Goal: Transaction & Acquisition: Book appointment/travel/reservation

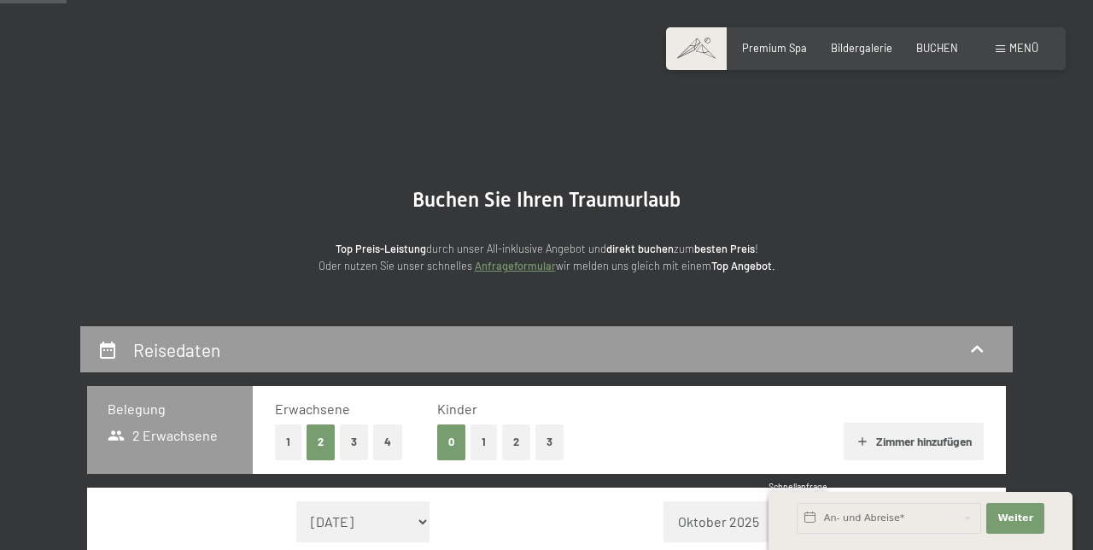
select select "[DATE]"
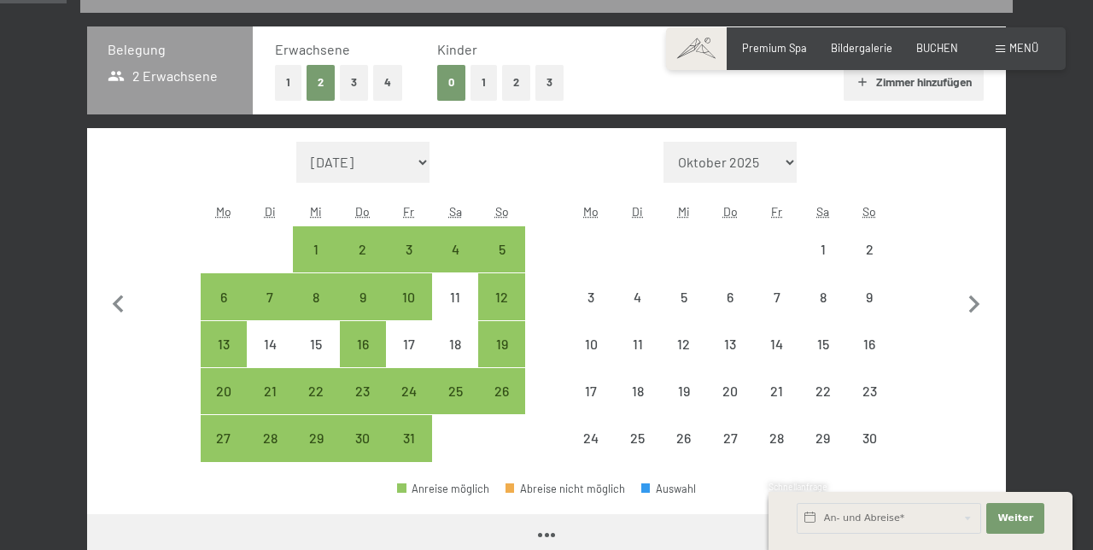
click at [985, 314] on icon "button" at bounding box center [974, 305] width 36 height 36
select select "[DATE]"
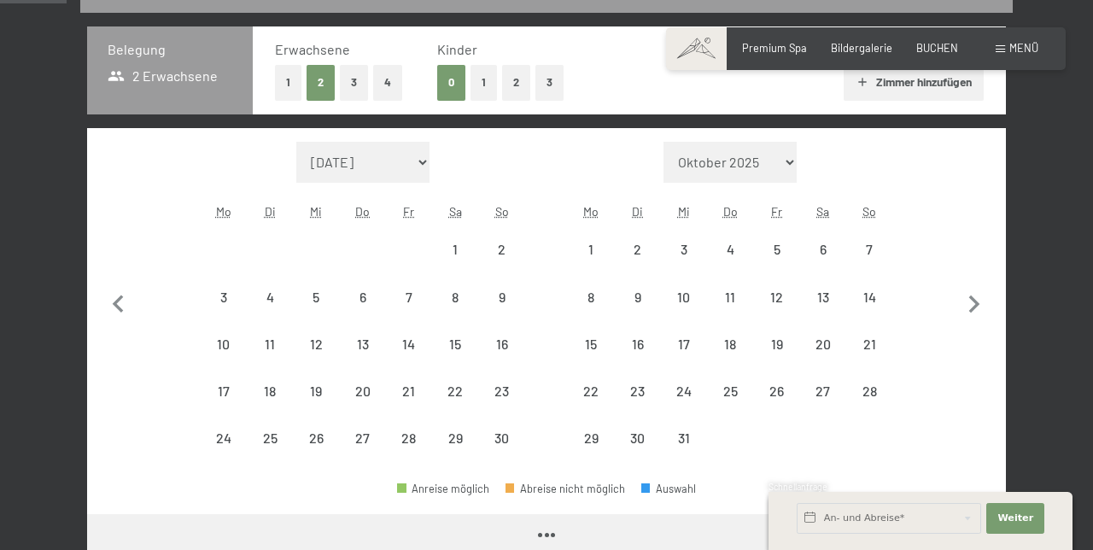
scroll to position [359, 0]
select select "[DATE]"
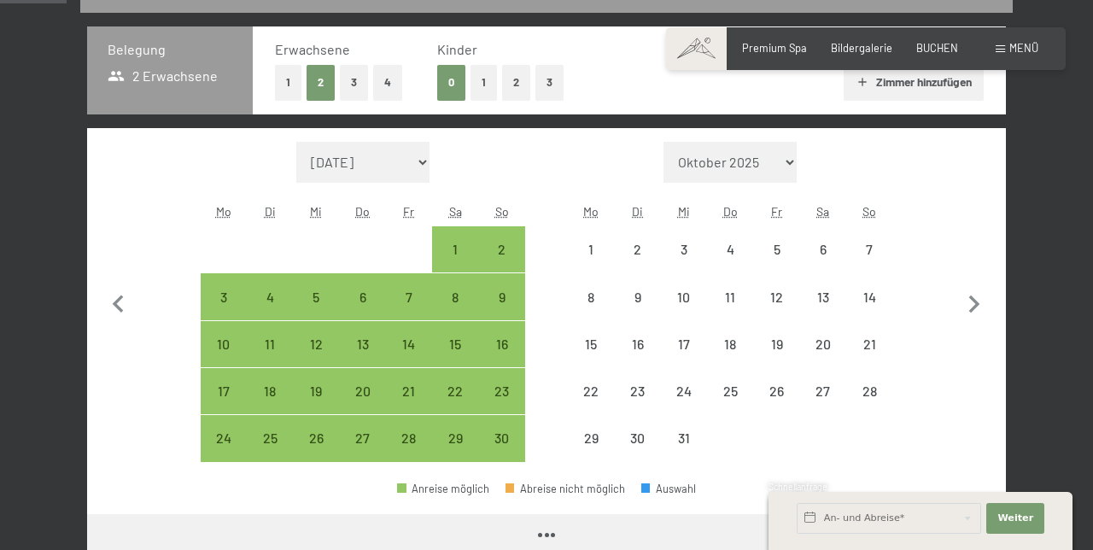
scroll to position [0, 0]
click at [977, 313] on icon "button" at bounding box center [974, 305] width 36 height 36
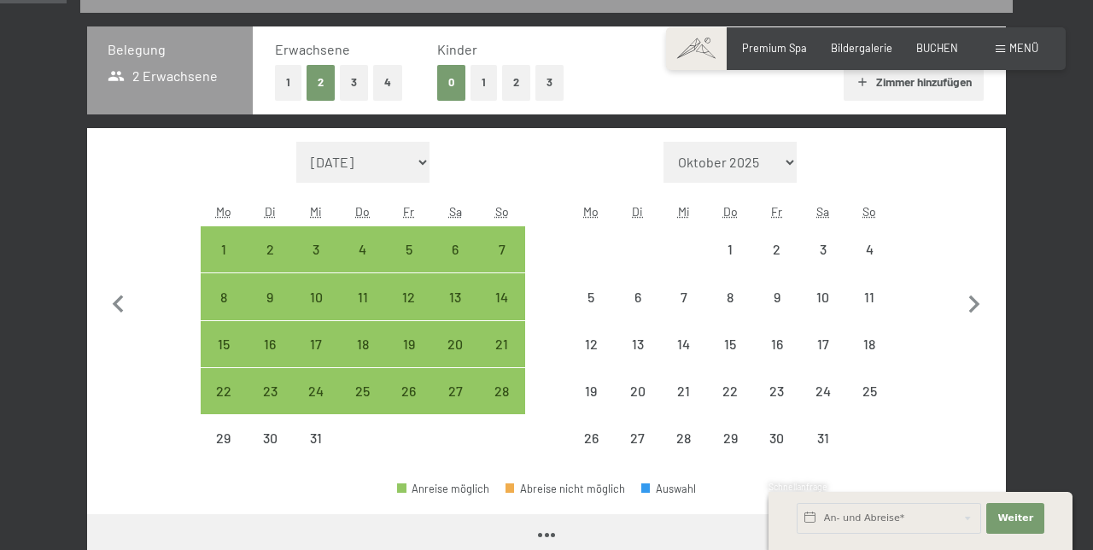
click at [975, 309] on icon "button" at bounding box center [974, 305] width 36 height 36
select select "[DATE]"
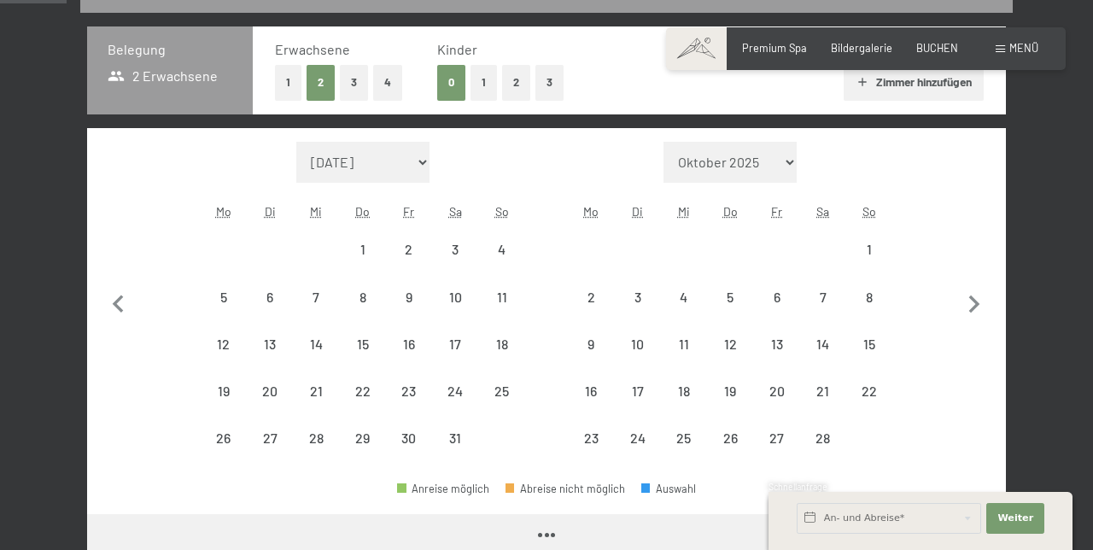
select select "[DATE]"
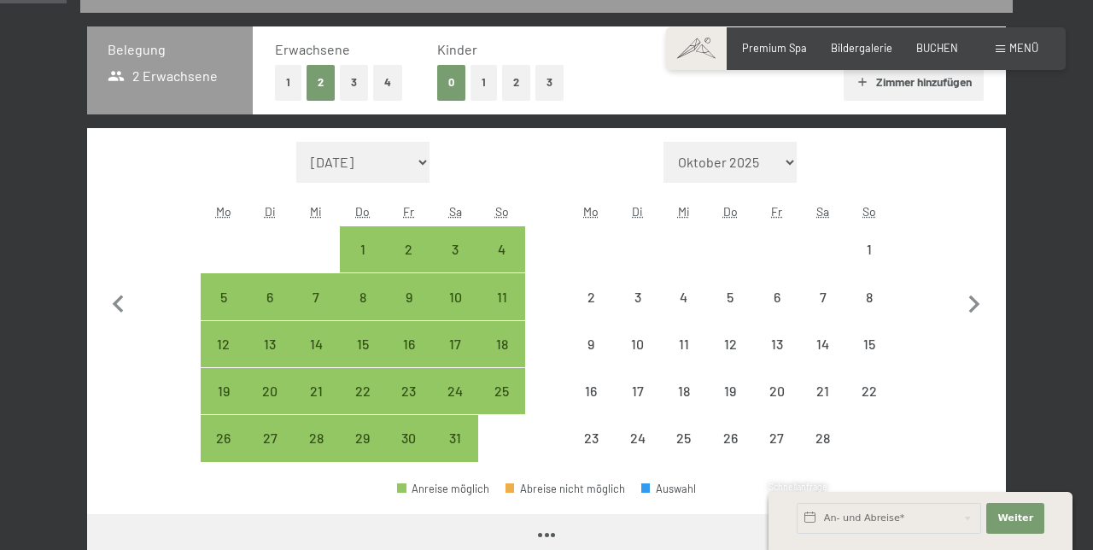
click at [976, 318] on icon "button" at bounding box center [974, 305] width 36 height 36
select select "[DATE]"
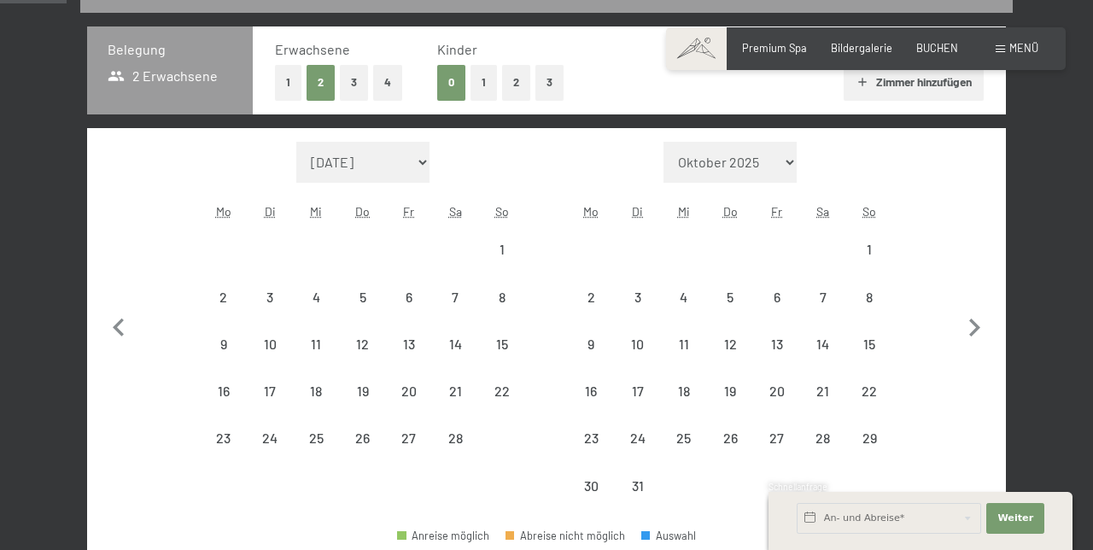
select select "[DATE]"
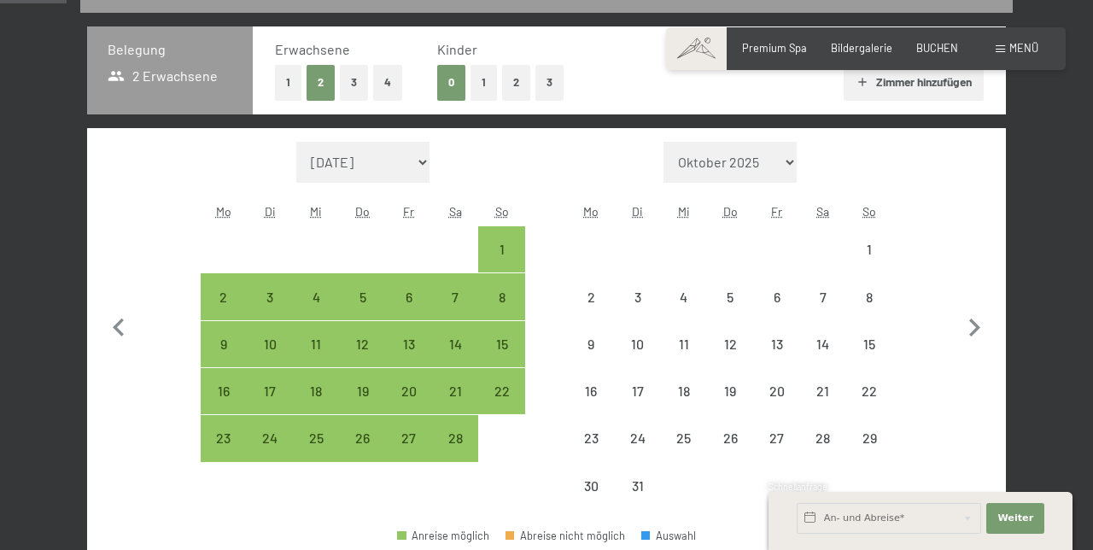
click at [980, 307] on button "button" at bounding box center [974, 326] width 36 height 368
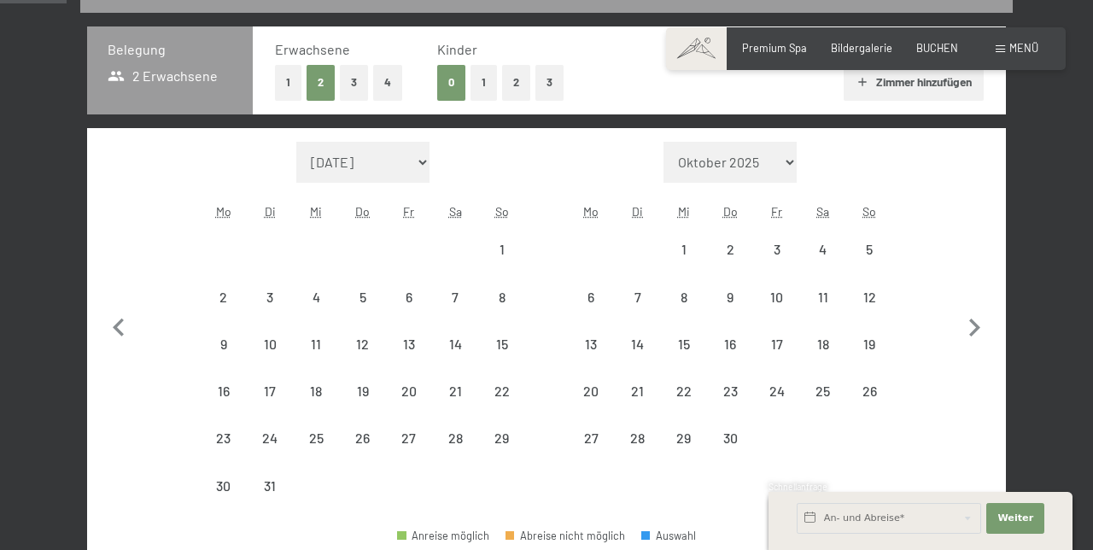
select select "[DATE]"
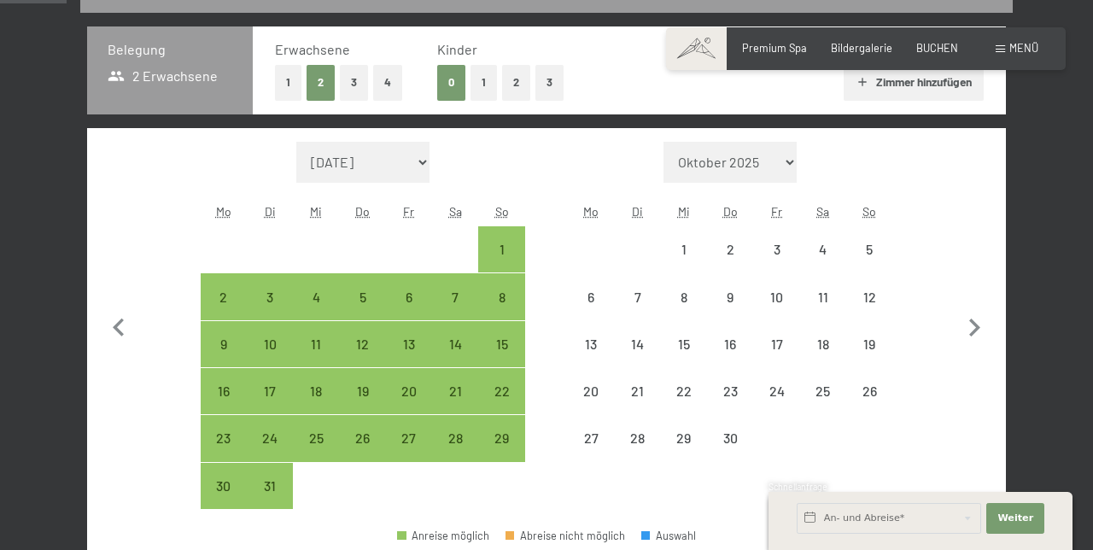
click at [979, 313] on icon "button" at bounding box center [974, 328] width 36 height 36
select select "[DATE]"
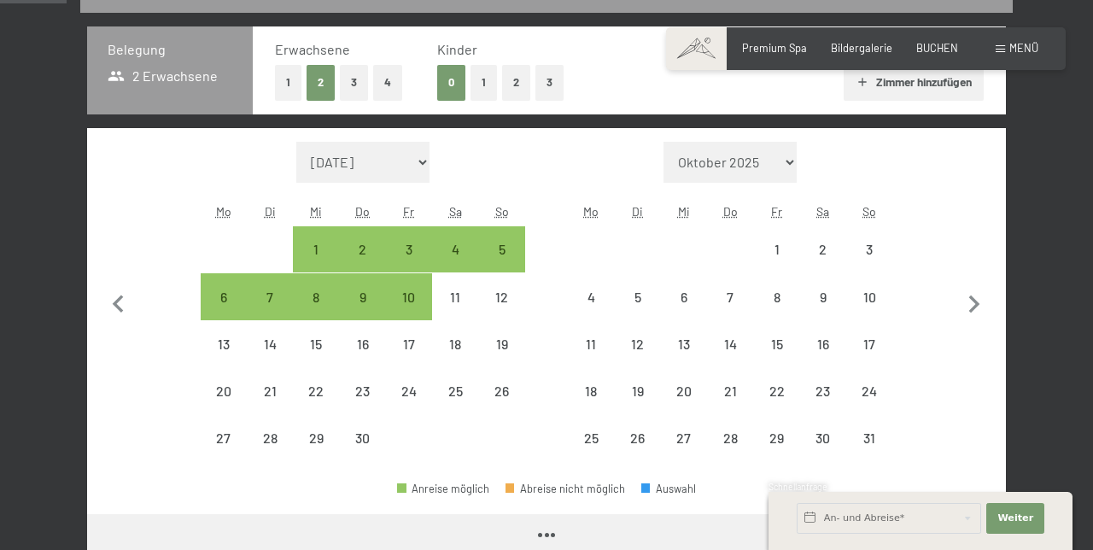
click at [980, 305] on icon "button" at bounding box center [974, 305] width 36 height 36
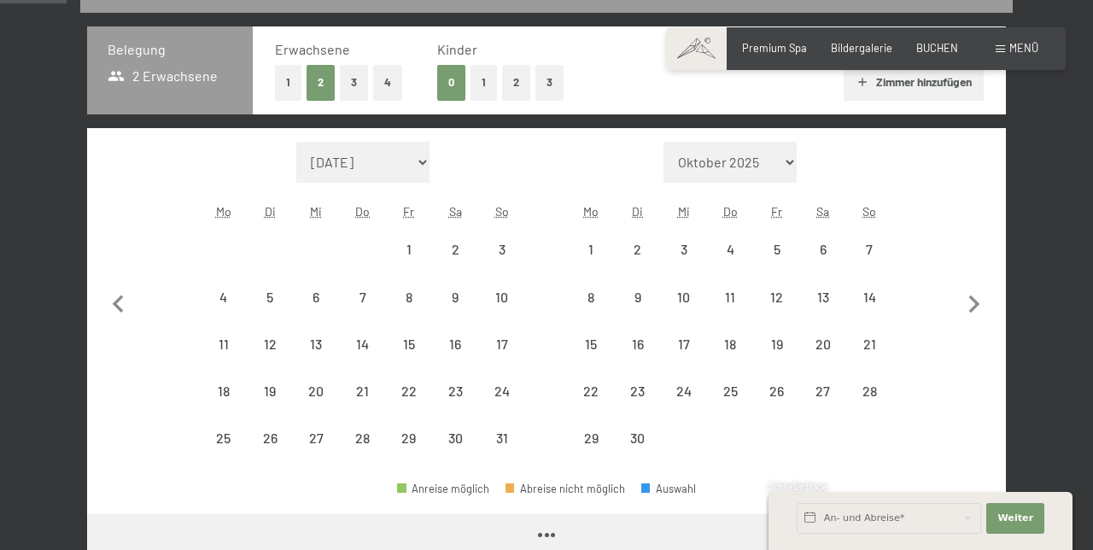
select select "[DATE]"
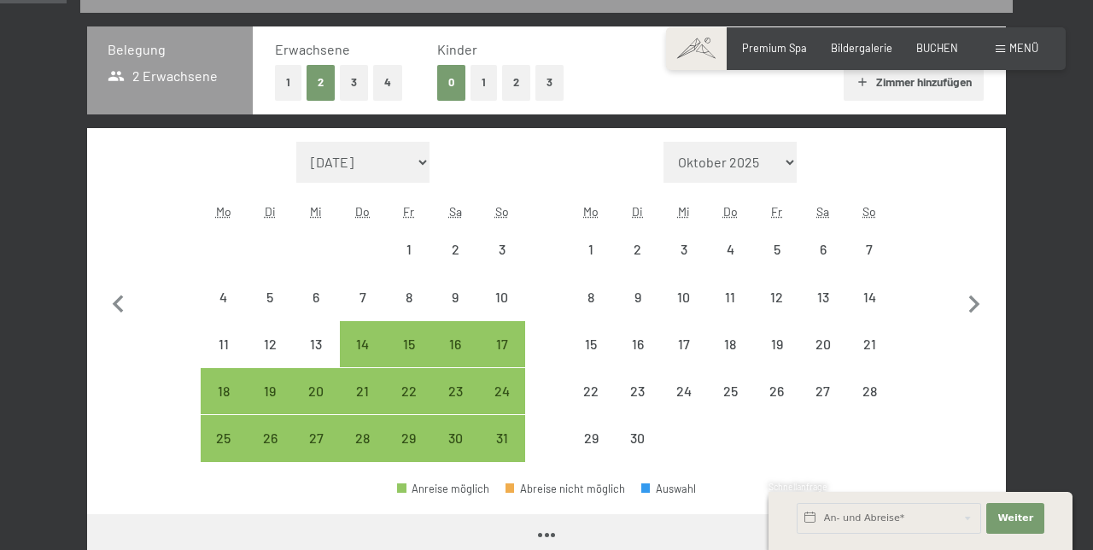
select select "[DATE]"
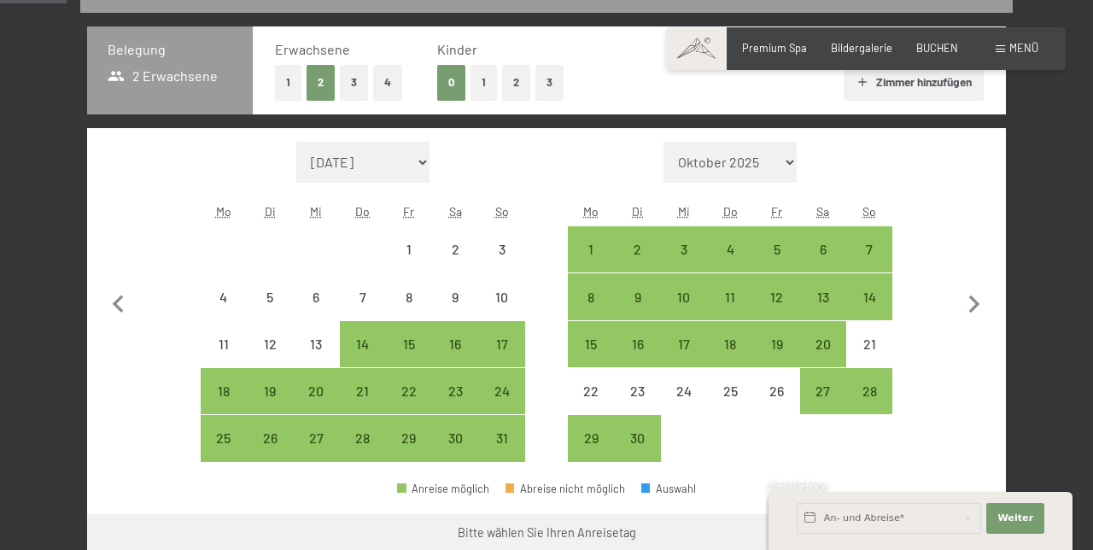
click at [977, 307] on icon "button" at bounding box center [974, 305] width 36 height 36
select select "[DATE]"
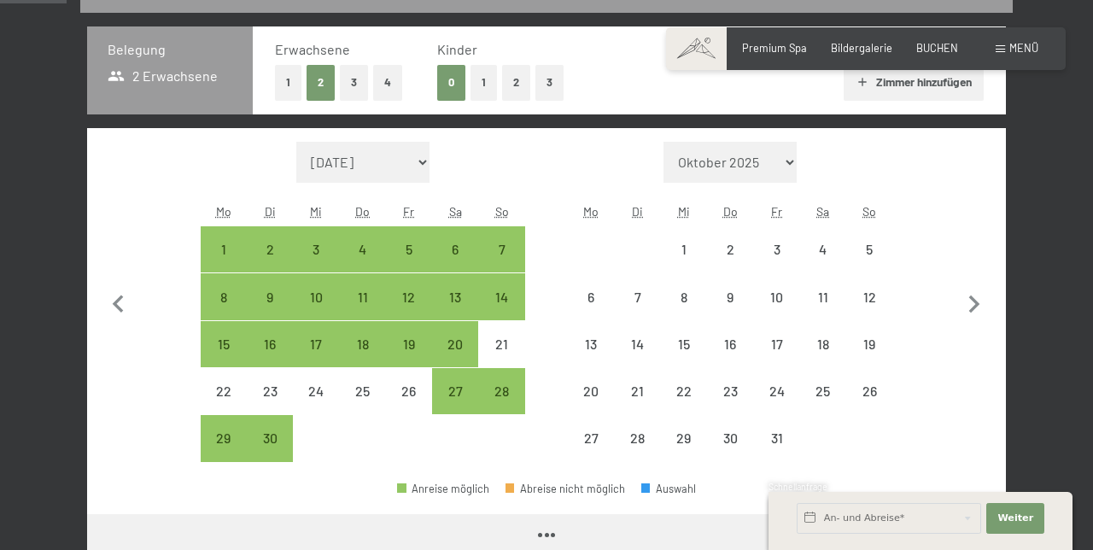
select select "[DATE]"
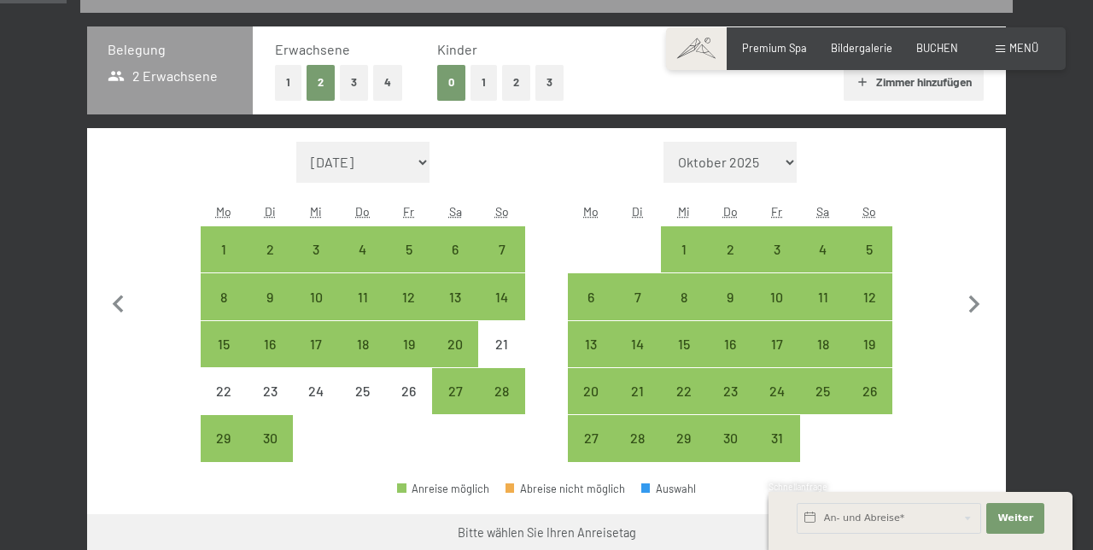
click at [979, 306] on icon "button" at bounding box center [974, 305] width 36 height 36
select select "[DATE]"
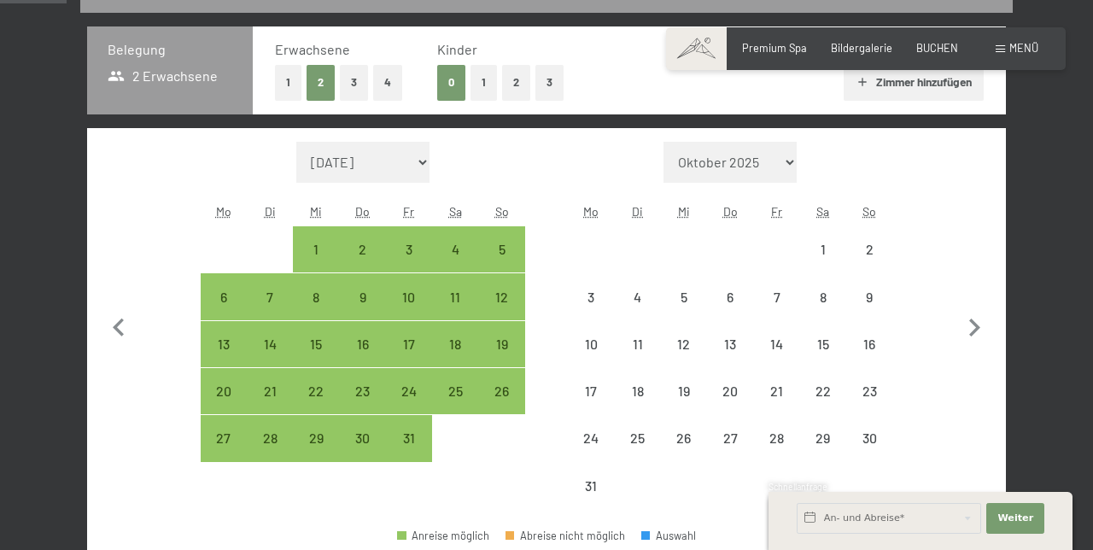
select select "[DATE]"
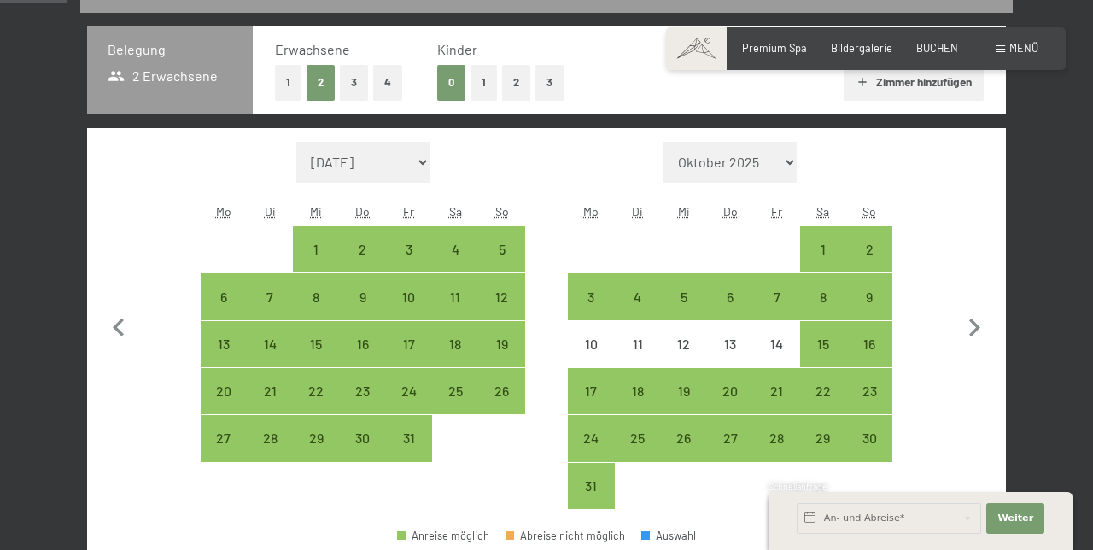
click at [984, 319] on icon "button" at bounding box center [974, 328] width 36 height 36
select select "[DATE]"
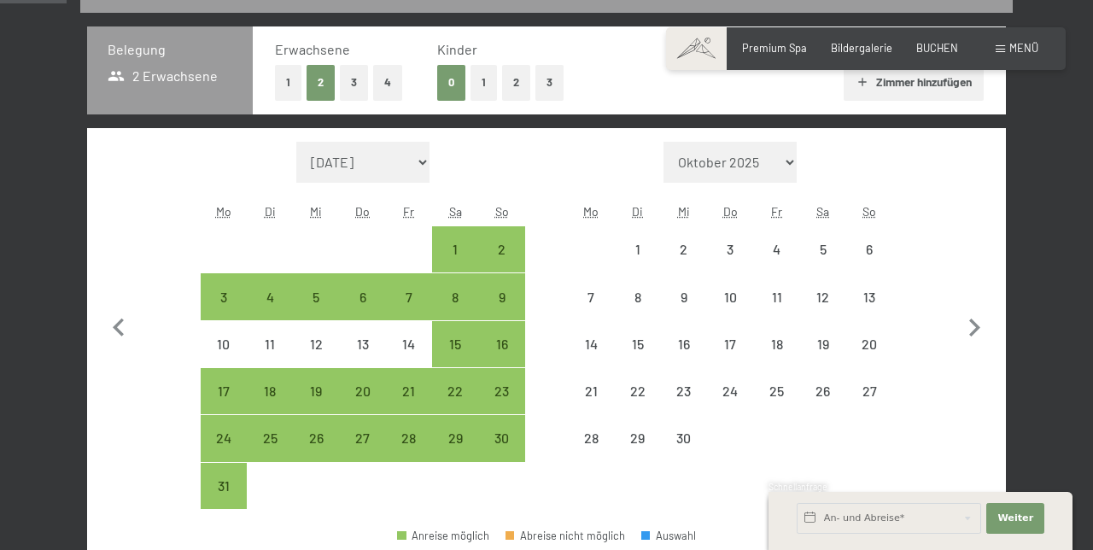
select select "[DATE]"
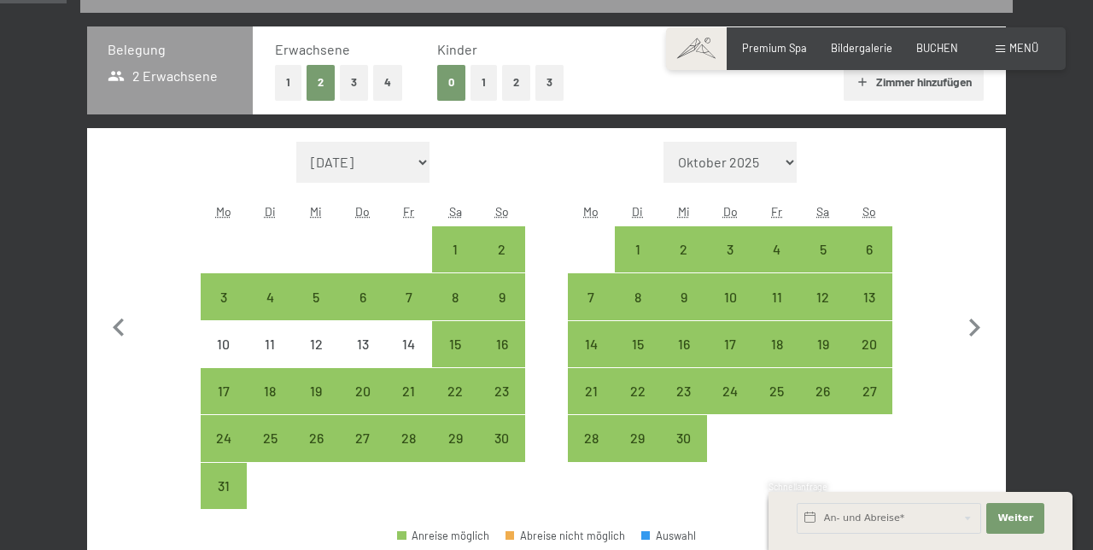
click at [886, 295] on div "13" at bounding box center [869, 311] width 43 height 43
select select "[DATE]"
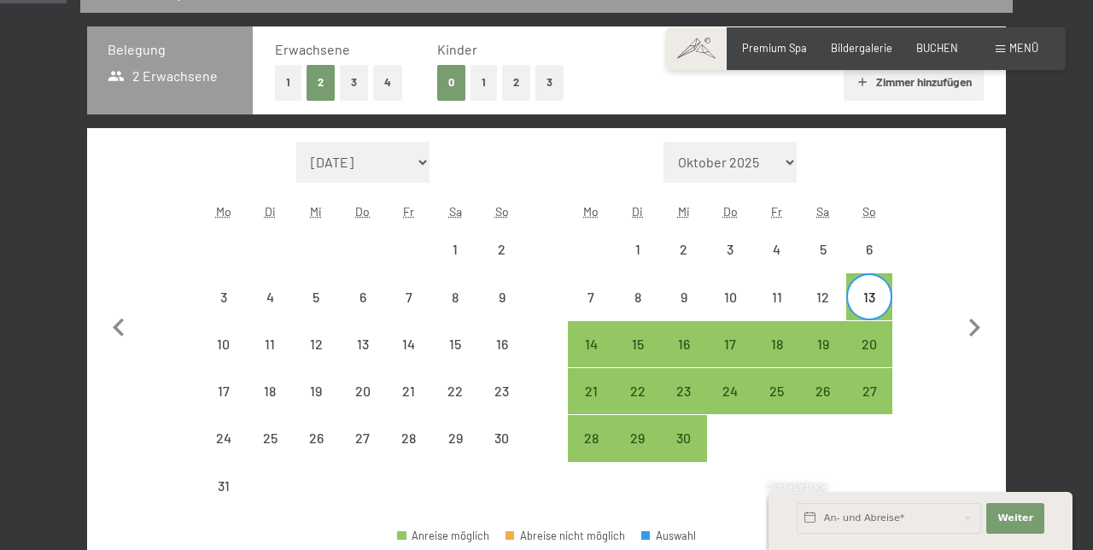
click at [887, 345] on div "20" at bounding box center [869, 358] width 43 height 43
select select "[DATE]"
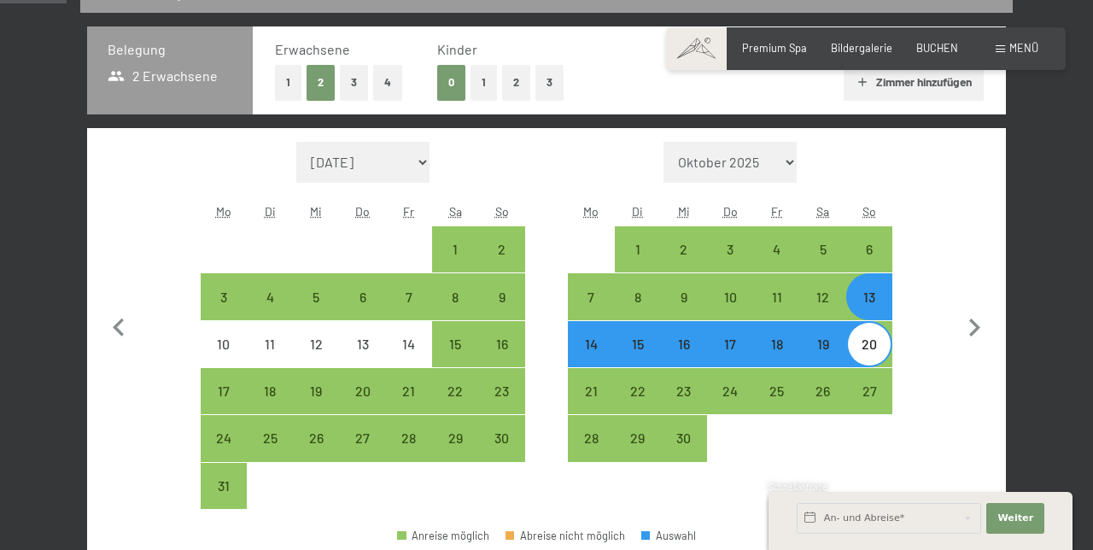
select select "[DATE]"
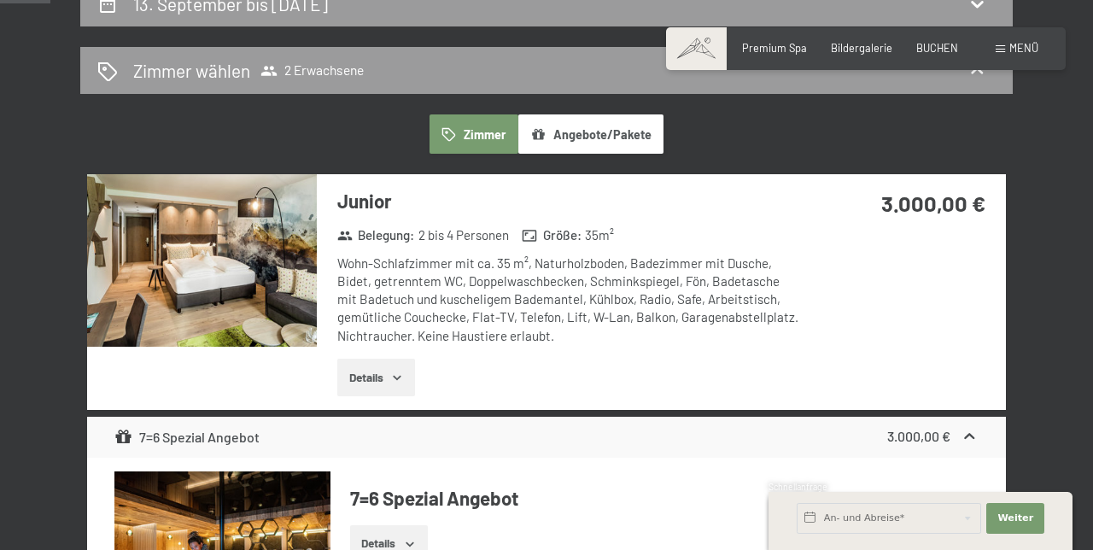
scroll to position [337, 0]
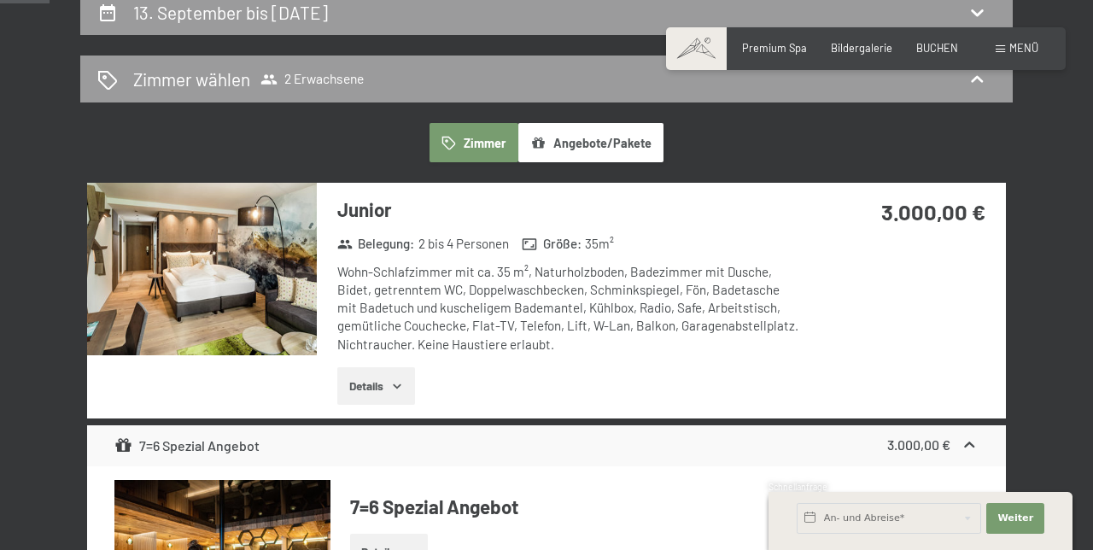
click at [242, 276] on img at bounding box center [202, 269] width 230 height 172
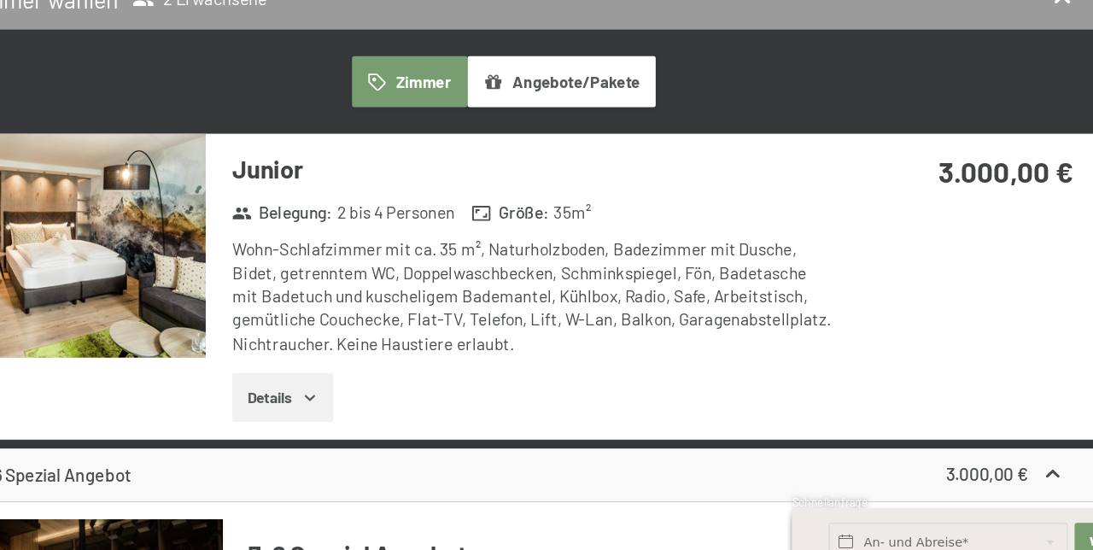
scroll to position [317, 0]
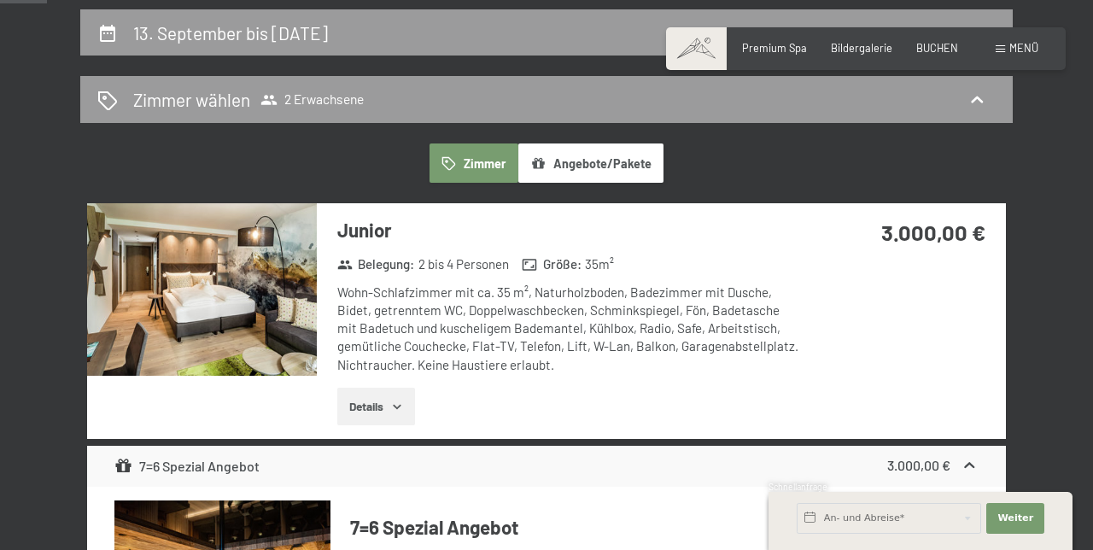
click at [384, 410] on button "Details" at bounding box center [376, 407] width 78 height 38
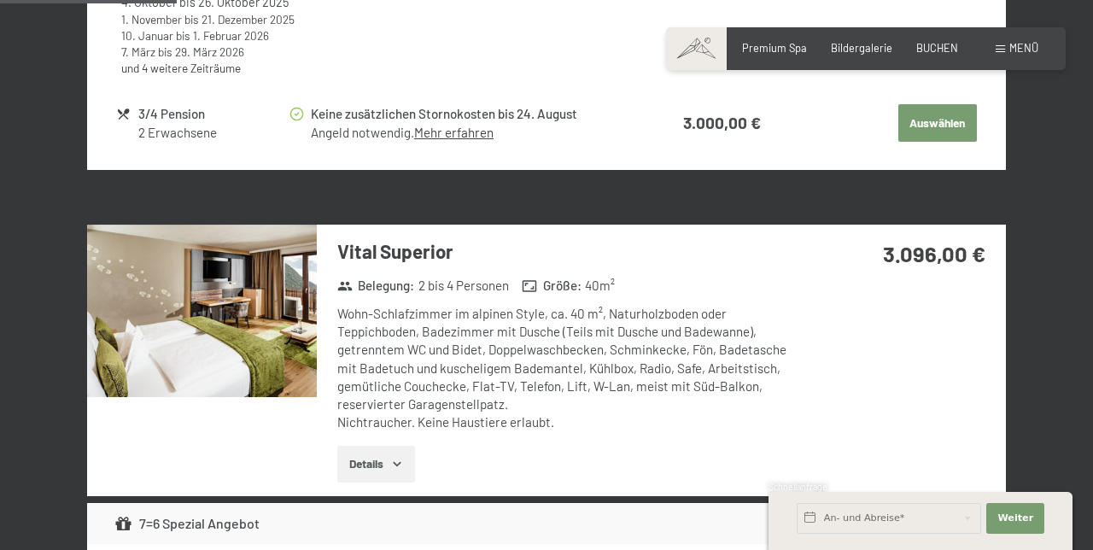
scroll to position [1222, 0]
